Goal: Book appointment/travel/reservation

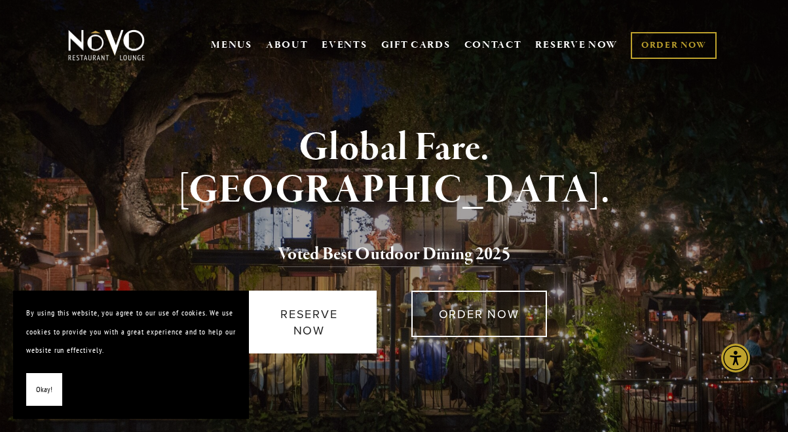
click at [324, 291] on link "RESERVE NOW" at bounding box center [309, 322] width 136 height 63
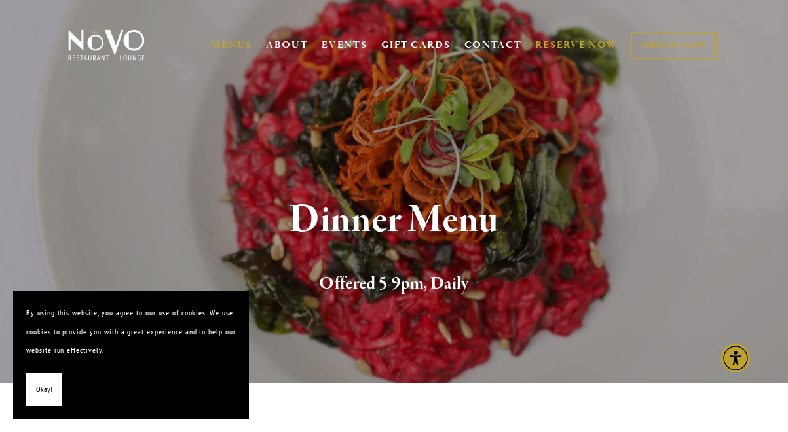
click at [565, 42] on link "RESERVE NOW" at bounding box center [576, 45] width 83 height 25
click at [505, 45] on link "CONTACT" at bounding box center [493, 45] width 58 height 25
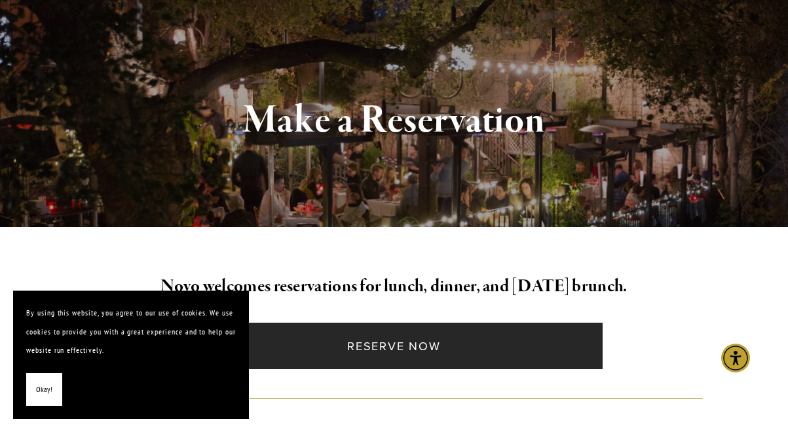
click at [369, 344] on link "Reserve Now" at bounding box center [393, 346] width 417 height 47
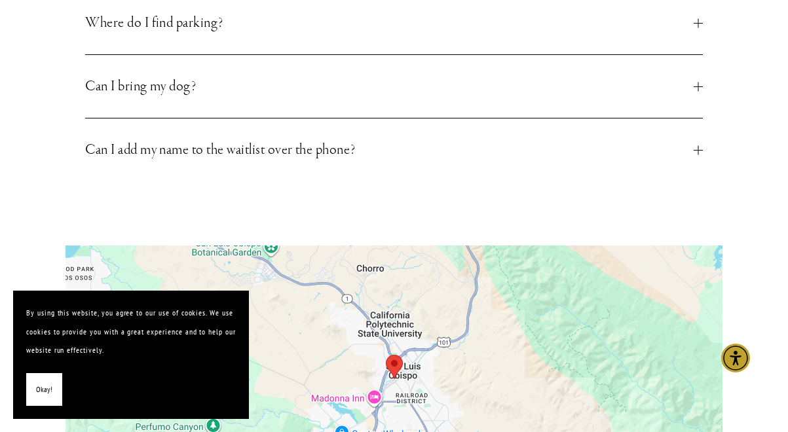
scroll to position [741, 0]
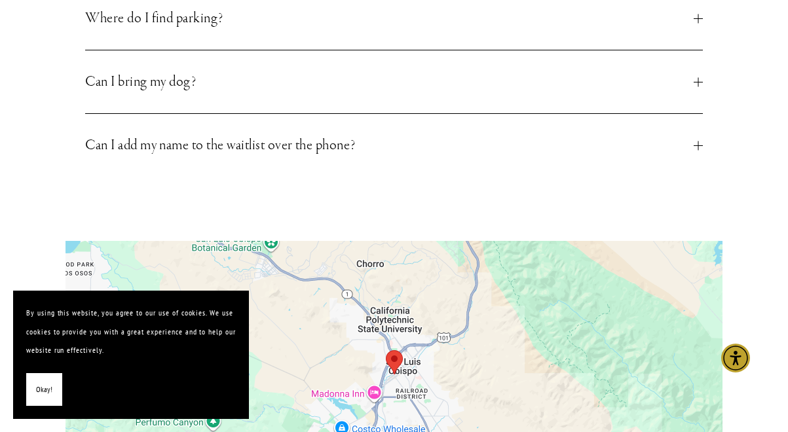
click at [303, 143] on span "Can I add my name to the waitlist over the phone?" at bounding box center [389, 146] width 608 height 24
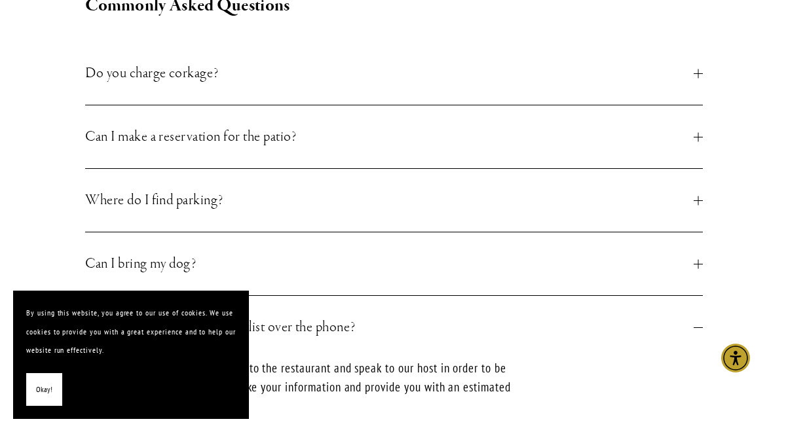
scroll to position [546, 0]
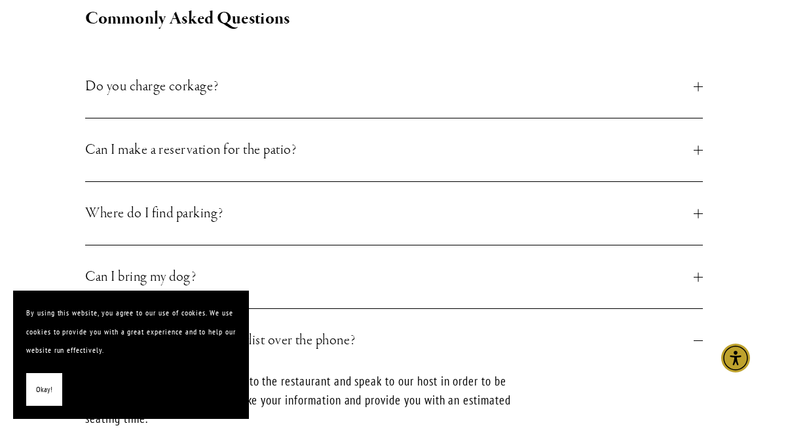
click at [285, 145] on span "Can I make a reservation for the patio?" at bounding box center [389, 150] width 608 height 24
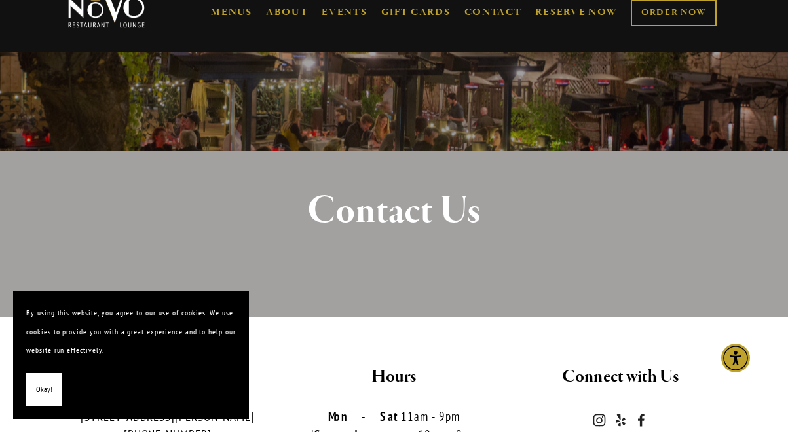
scroll to position [0, 0]
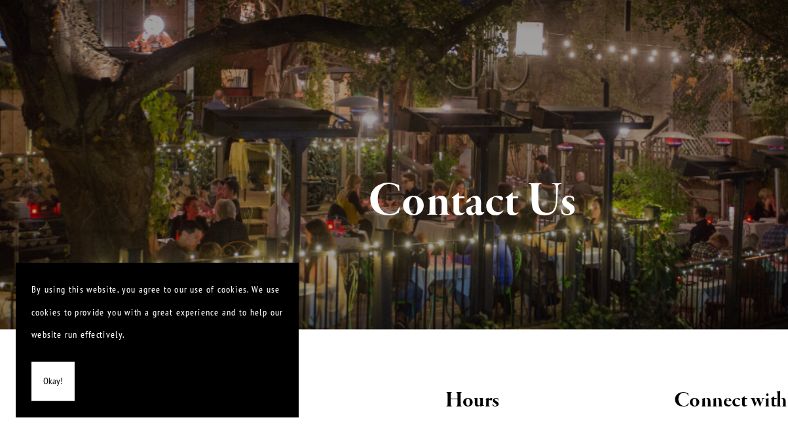
click at [45, 389] on span "Okay!" at bounding box center [44, 390] width 16 height 19
